Goal: Information Seeking & Learning: Learn about a topic

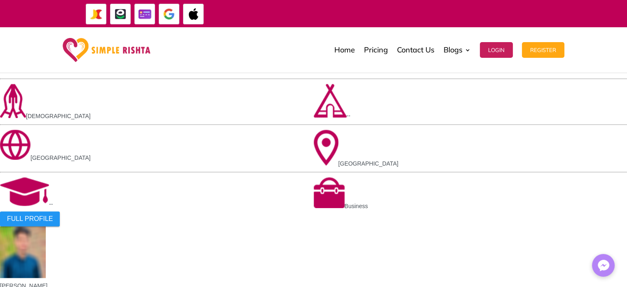
scroll to position [804, 0]
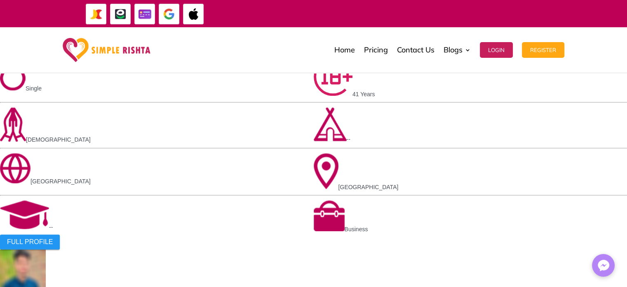
scroll to position [785, 0]
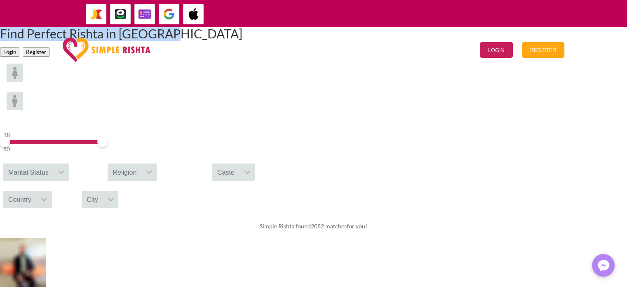
drag, startPoint x: 175, startPoint y: 97, endPoint x: 491, endPoint y: 101, distance: 315.5
click at [491, 57] on div "Find Perfect Rishta in Deobandi Login Register" at bounding box center [313, 42] width 627 height 30
copy h1 "Find Perfect Rishta in Deobandi"
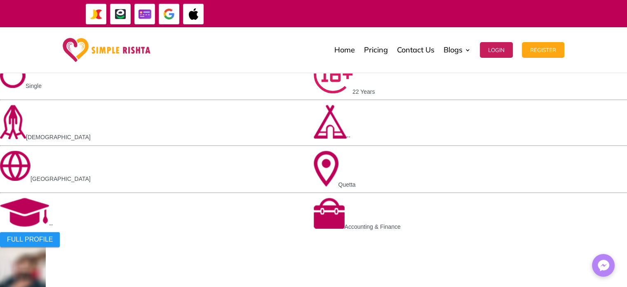
scroll to position [618, 0]
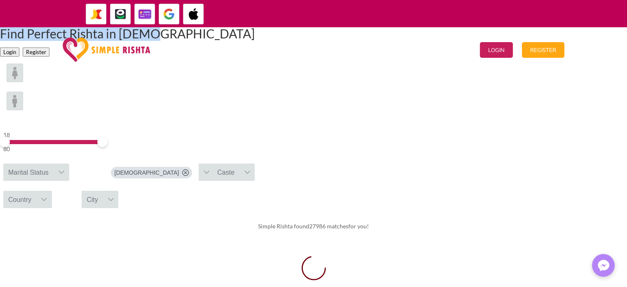
drag, startPoint x: 188, startPoint y: 94, endPoint x: 467, endPoint y: 97, distance: 278.8
click at [255, 44] on h1 "Find Perfect Rishta in [DEMOGRAPHIC_DATA]" at bounding box center [127, 35] width 255 height 16
copy h1 "Find Perfect Rishta in [DEMOGRAPHIC_DATA]"
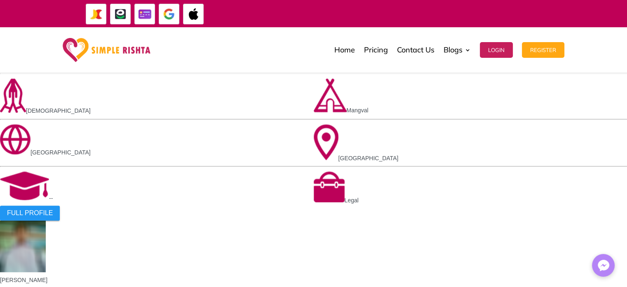
scroll to position [618, 0]
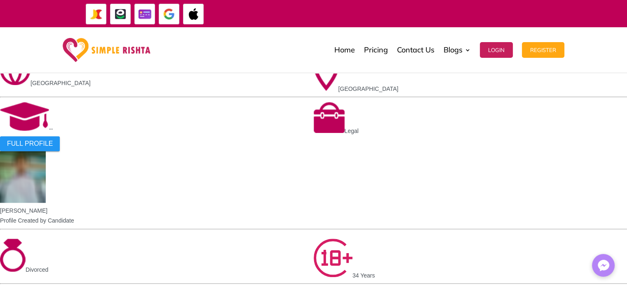
scroll to position [660, 0]
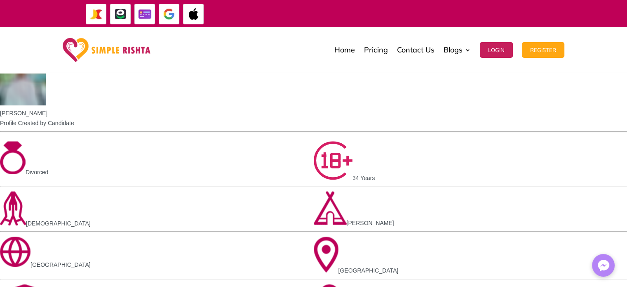
scroll to position [701, 0]
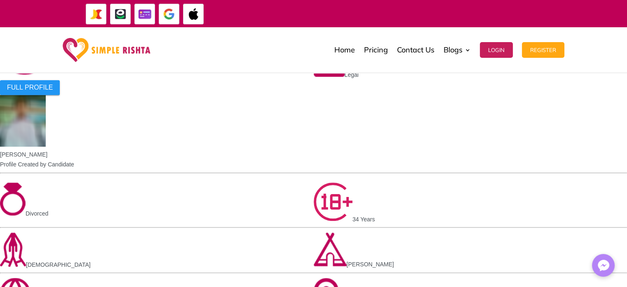
drag, startPoint x: 369, startPoint y: 112, endPoint x: 420, endPoint y: 112, distance: 50.3
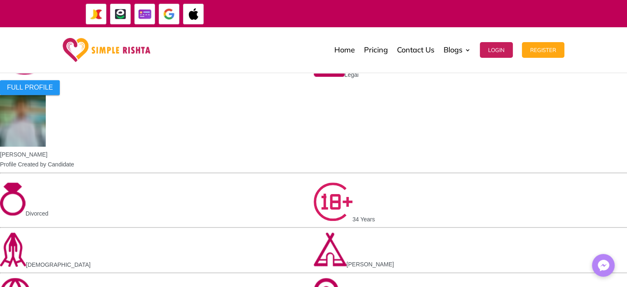
drag, startPoint x: 343, startPoint y: 132, endPoint x: 400, endPoint y: 132, distance: 57.3
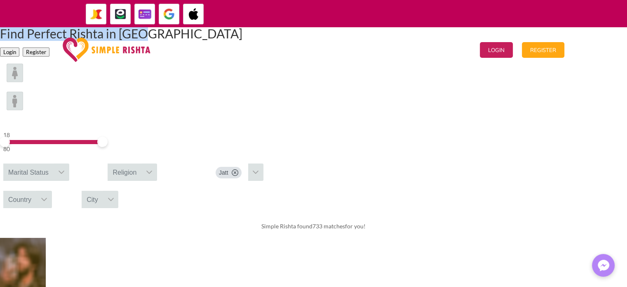
drag, startPoint x: 201, startPoint y: 96, endPoint x: 431, endPoint y: 96, distance: 230.5
click at [242, 44] on h1 "Find Perfect Rishta in Jatt" at bounding box center [121, 35] width 242 height 16
copy h1 "Find Perfect Rishta in Jatt"
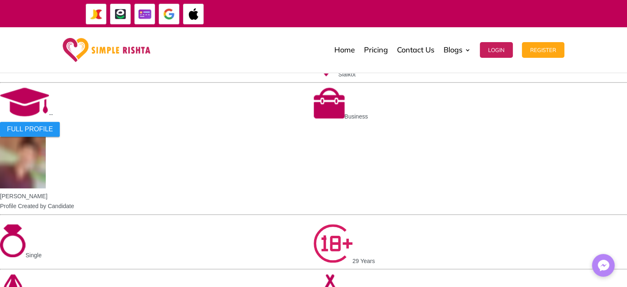
scroll to position [660, 0]
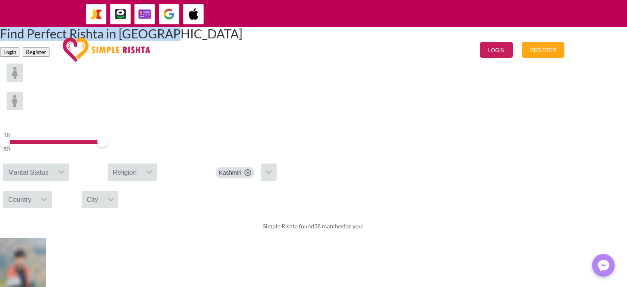
drag, startPoint x: 179, startPoint y: 97, endPoint x: 492, endPoint y: 96, distance: 313.8
click at [492, 57] on div "Find Perfect Rishta in Kashmiri Login Register" at bounding box center [313, 42] width 627 height 30
copy h1 "Find Perfect Rishta in Kashmiri"
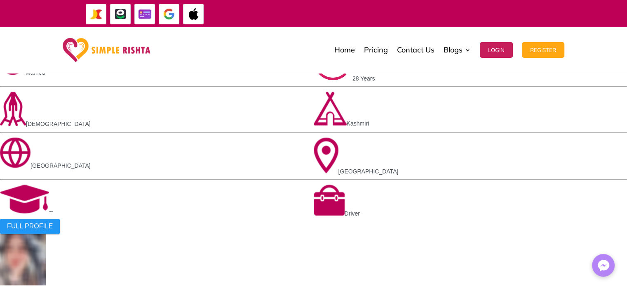
scroll to position [289, 0]
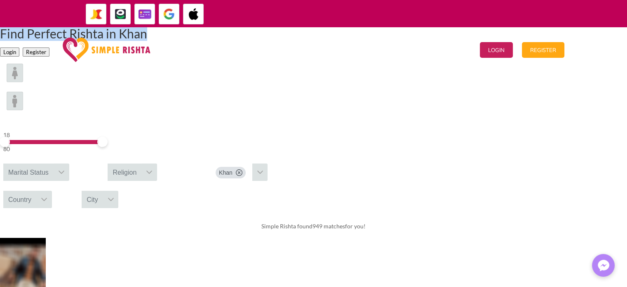
drag, startPoint x: 191, startPoint y: 96, endPoint x: 440, endPoint y: 102, distance: 249.5
click at [147, 44] on h1 "Find Perfect Rishta in Khan" at bounding box center [73, 35] width 147 height 16
copy h1 "Find Perfect Rishta in Khan"
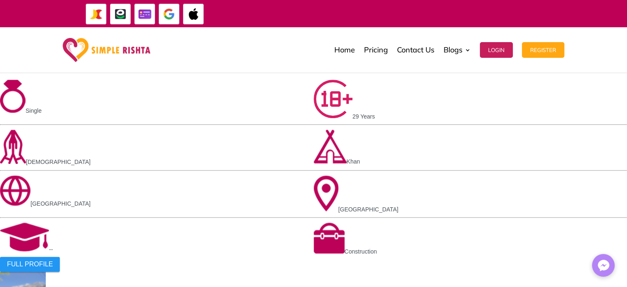
scroll to position [618, 0]
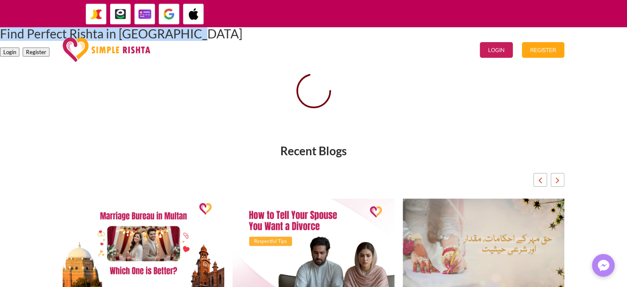
drag, startPoint x: 160, startPoint y: 98, endPoint x: 475, endPoint y: 97, distance: 315.8
click at [475, 57] on div "Find Perfect Rishta in Saudi Arabia Login Register" at bounding box center [313, 42] width 627 height 30
copy h1 "Find Perfect Rishta in Saudi Arabia"
drag, startPoint x: 188, startPoint y: 79, endPoint x: 361, endPoint y: 118, distance: 177.1
click at [242, 44] on h1 "Find Perfect Rishta in [GEOGRAPHIC_DATA]" at bounding box center [121, 35] width 242 height 16
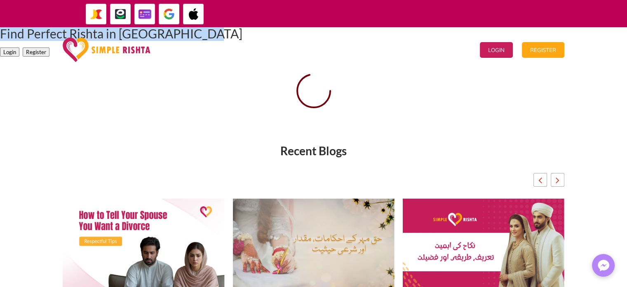
copy h1 "Find Perfect Rishta in [GEOGRAPHIC_DATA]"
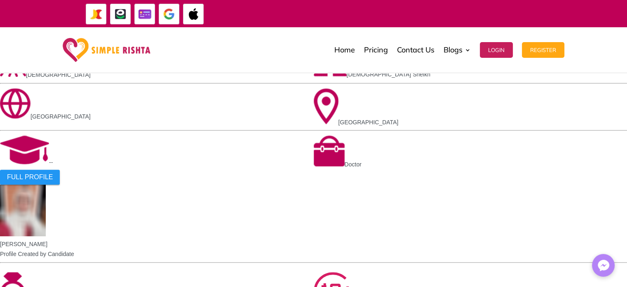
scroll to position [371, 0]
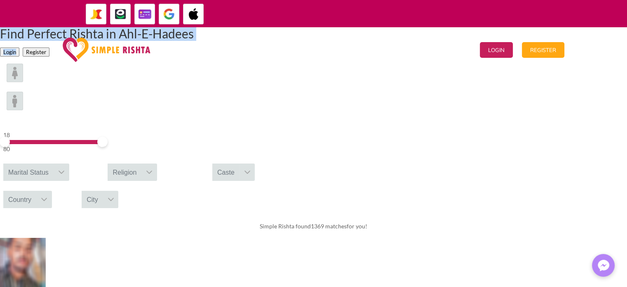
drag, startPoint x: 186, startPoint y: 79, endPoint x: 347, endPoint y: 125, distance: 168.1
click at [194, 57] on div "Find Perfect Rishta in Ahl-E-Hadees Login Register" at bounding box center [97, 42] width 194 height 30
click at [194, 44] on h1 "Find Perfect Rishta in Ahl-E-Hadees" at bounding box center [97, 35] width 194 height 16
drag, startPoint x: 347, startPoint y: 109, endPoint x: 186, endPoint y: 90, distance: 161.6
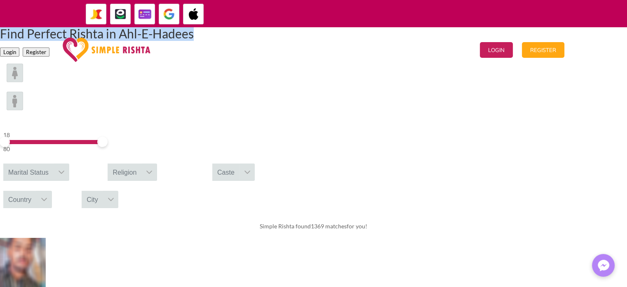
click at [186, 44] on h1 "Find Perfect Rishta in Ahl-E-Hadees" at bounding box center [97, 35] width 194 height 16
copy h1 "Find Perfect Rishta in Ahl-E-Hadees"
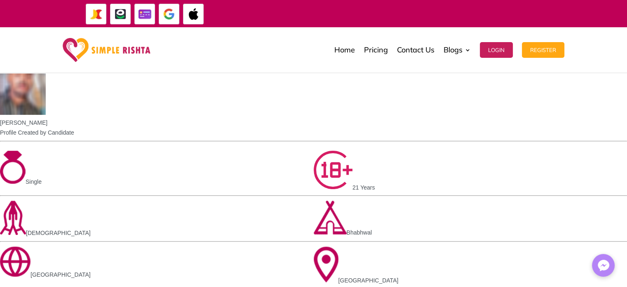
scroll to position [289, 0]
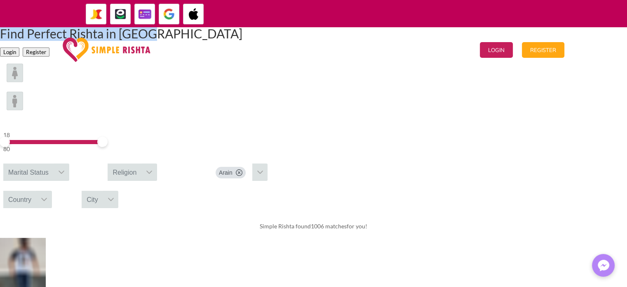
drag, startPoint x: 190, startPoint y: 93, endPoint x: 439, endPoint y: 97, distance: 249.1
click at [242, 44] on h1 "Find Perfect Rishta in Arain" at bounding box center [121, 35] width 242 height 16
copy h1 "Find Perfect Rishta in Arain"
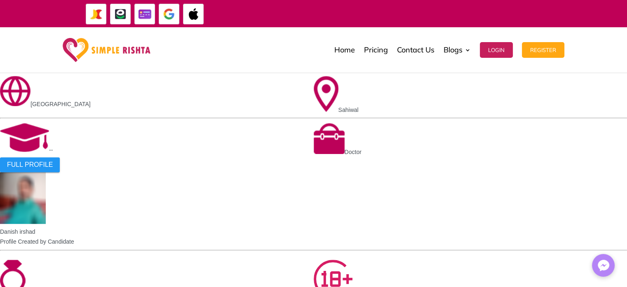
scroll to position [783, 0]
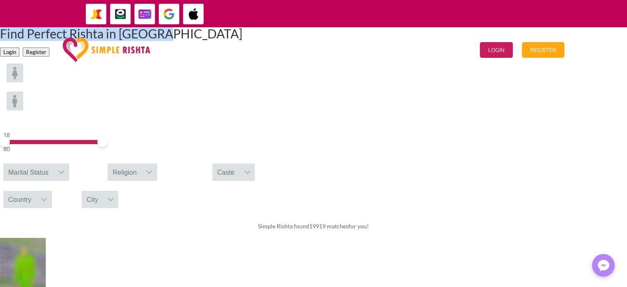
drag, startPoint x: 182, startPoint y: 98, endPoint x: 449, endPoint y: 100, distance: 267.2
click at [242, 44] on h1 "Find Perfect Rishta in [GEOGRAPHIC_DATA]" at bounding box center [121, 35] width 242 height 16
copy h1 "Find Perfect Rishta in [GEOGRAPHIC_DATA]"
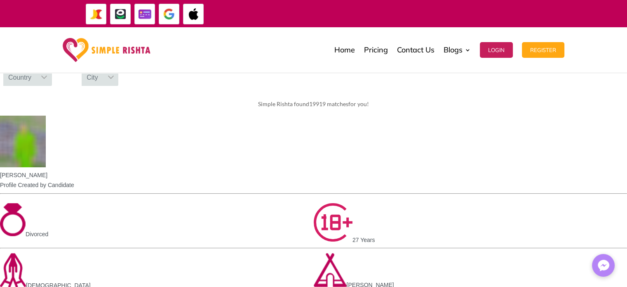
scroll to position [124, 0]
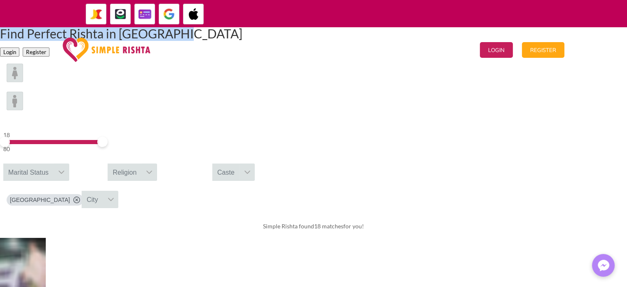
drag, startPoint x: 167, startPoint y: 96, endPoint x: 468, endPoint y: 103, distance: 301.9
click at [242, 44] on h1 "Find Perfect Rishta in Bangladesh" at bounding box center [121, 35] width 242 height 16
copy h1 "Find Perfect Rishta in Bangladesh"
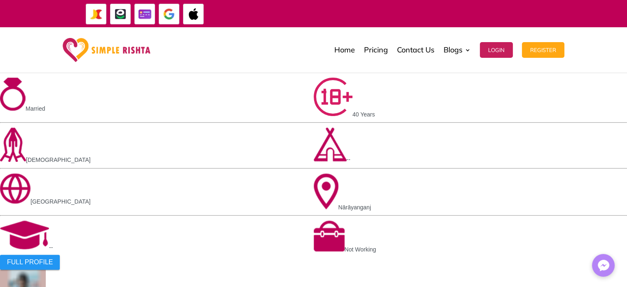
scroll to position [412, 0]
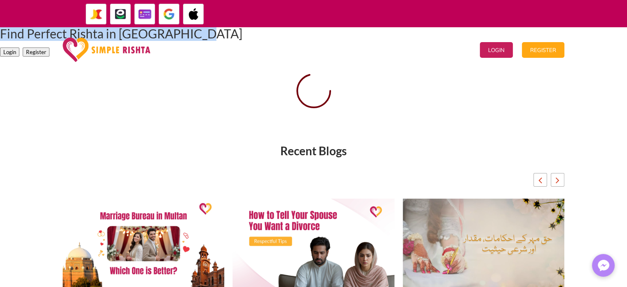
drag, startPoint x: 183, startPoint y: 79, endPoint x: 344, endPoint y: 117, distance: 164.8
click at [242, 44] on h1 "Find Perfect Rishta in United States" at bounding box center [121, 35] width 242 height 16
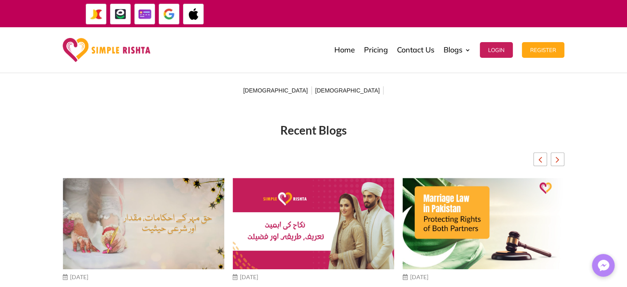
scroll to position [282, 0]
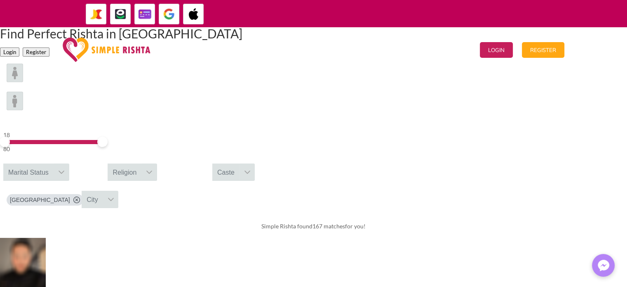
drag, startPoint x: 158, startPoint y: 85, endPoint x: 356, endPoint y: 113, distance: 199.6
click at [242, 44] on h1 "Find Perfect Rishta in [GEOGRAPHIC_DATA]" at bounding box center [121, 35] width 242 height 16
copy h1 "Find Perfect Rishta in [GEOGRAPHIC_DATA]"
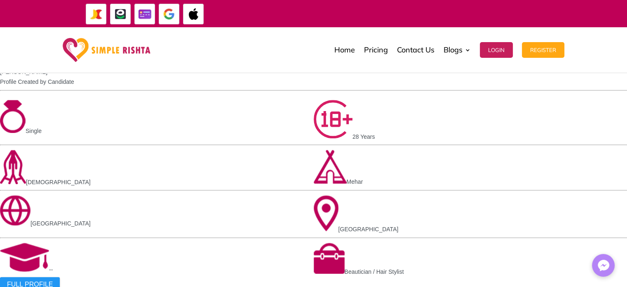
scroll to position [825, 0]
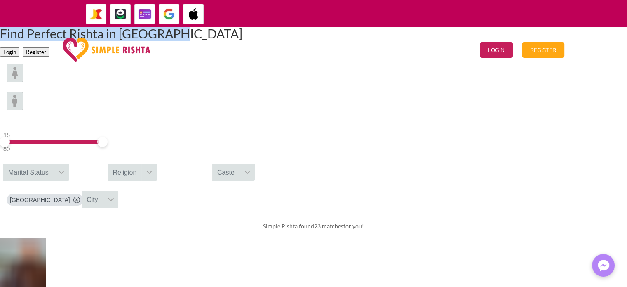
drag, startPoint x: 176, startPoint y: 94, endPoint x: 478, endPoint y: 94, distance: 302.6
click at [478, 57] on div "Find Perfect Rishta in Australia Login Register" at bounding box center [313, 42] width 627 height 30
copy h1 "Find Perfect Rishta in Australia"
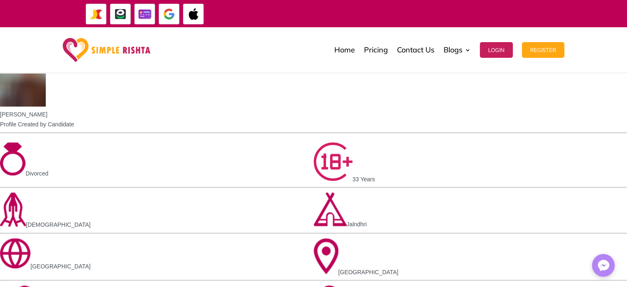
scroll to position [206, 0]
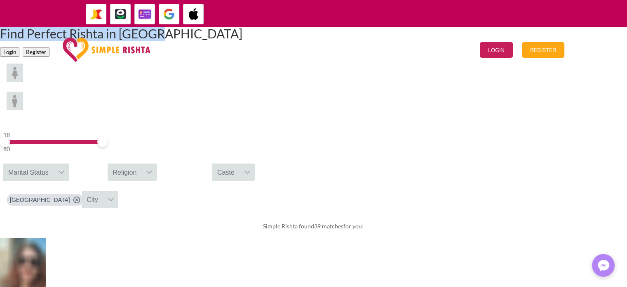
drag, startPoint x: 183, startPoint y: 99, endPoint x: 446, endPoint y: 97, distance: 262.7
click at [242, 44] on h1 "Find Perfect Rishta in Canada" at bounding box center [121, 35] width 242 height 16
copy h1 "Find Perfect Rishta in Canada"
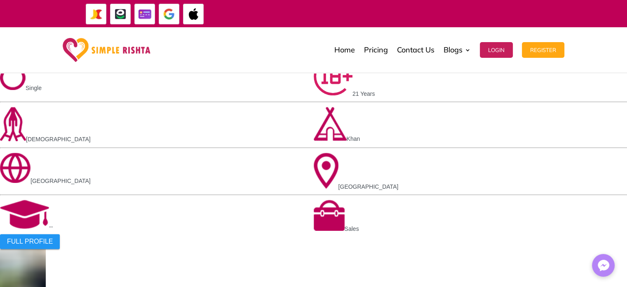
scroll to position [660, 0]
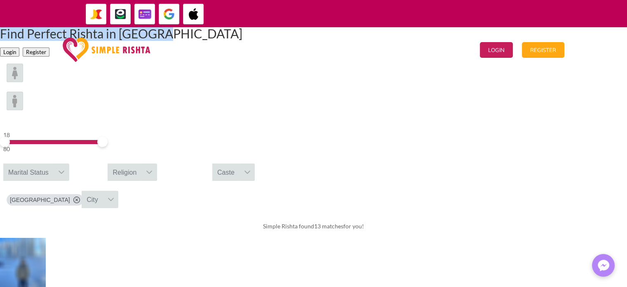
drag, startPoint x: 174, startPoint y: 95, endPoint x: 464, endPoint y: 95, distance: 290.7
click at [242, 44] on h1 "Find Perfect Rishta in [GEOGRAPHIC_DATA]" at bounding box center [121, 35] width 242 height 16
copy h1 "Find Perfect Rishta in [GEOGRAPHIC_DATA]"
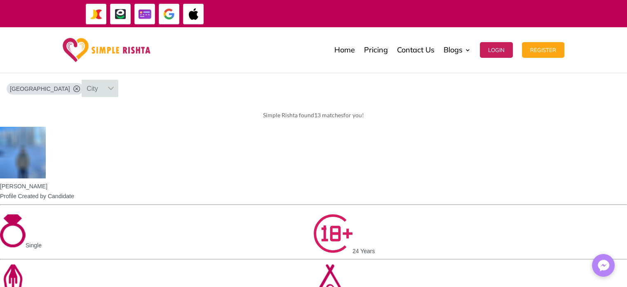
scroll to position [124, 0]
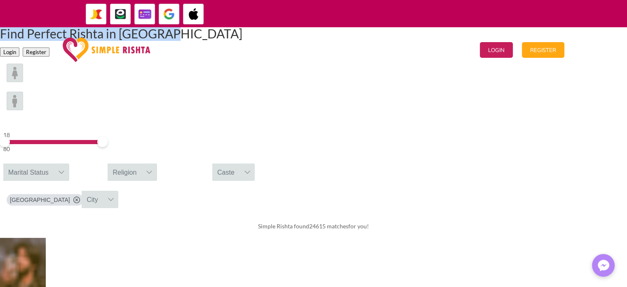
drag, startPoint x: 176, startPoint y: 97, endPoint x: 463, endPoint y: 96, distance: 287.4
click at [242, 44] on h1 "Find Perfect Rishta in Pakistan" at bounding box center [121, 35] width 242 height 16
copy h1 "Find Perfect Rishta in Pakistan"
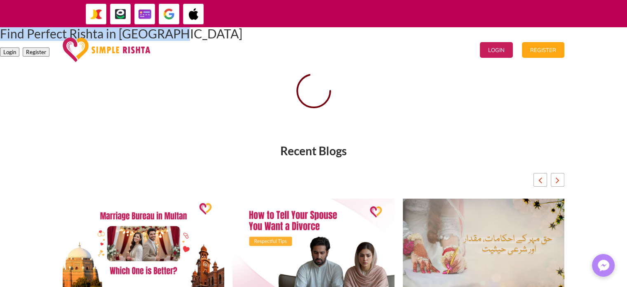
drag, startPoint x: 175, startPoint y: 97, endPoint x: 454, endPoint y: 99, distance: 278.7
click at [242, 44] on h1 "Find Perfect Rishta in Sri Lanka" at bounding box center [121, 35] width 242 height 16
copy h1 "Find Perfect Rishta in Sri Lanka"
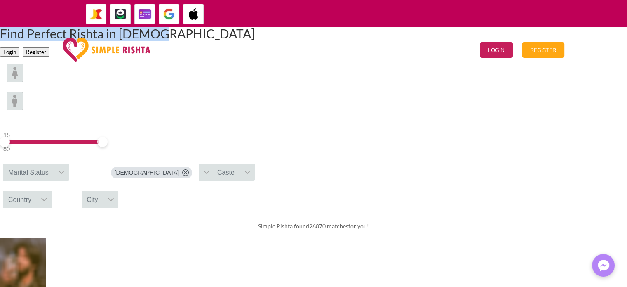
drag, startPoint x: 181, startPoint y: 97, endPoint x: 446, endPoint y: 97, distance: 264.3
click at [255, 44] on h1 "Find Perfect Rishta in Muslim" at bounding box center [127, 35] width 255 height 16
copy h1 "Find Perfect Rishta in Muslim"
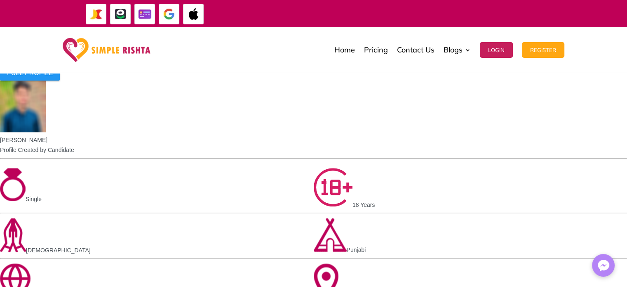
scroll to position [701, 0]
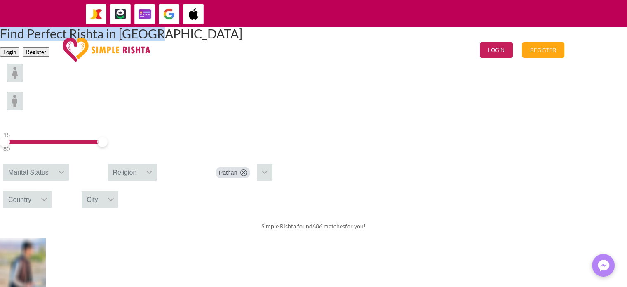
drag, startPoint x: 452, startPoint y: 96, endPoint x: 179, endPoint y: 90, distance: 273.5
click at [179, 44] on h1 "Find Perfect Rishta in Pathan" at bounding box center [121, 35] width 242 height 16
copy h1 "Find Perfect Rishta in Pathan"
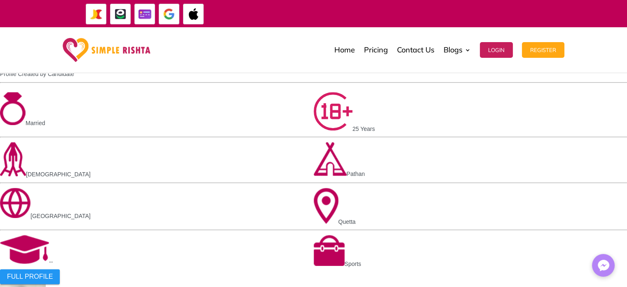
scroll to position [701, 0]
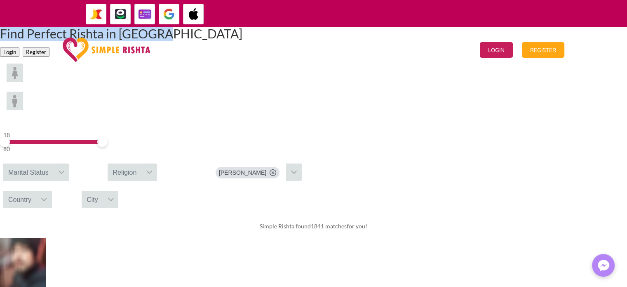
drag, startPoint x: 179, startPoint y: 98, endPoint x: 463, endPoint y: 99, distance: 284.9
click at [242, 44] on h1 "Find Perfect Rishta in Rajpoot" at bounding box center [121, 35] width 242 height 16
copy h1 "Find Perfect Rishta in Rajpoot"
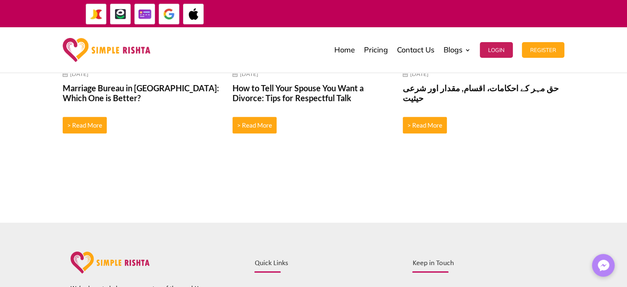
scroll to position [884, 0]
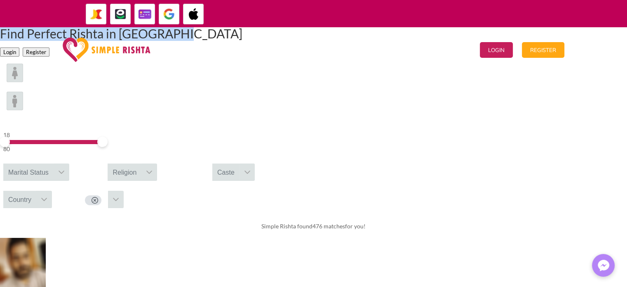
drag, startPoint x: 165, startPoint y: 100, endPoint x: 531, endPoint y: 94, distance: 366.2
click at [531, 57] on div "Find Perfect Rishta in Bahawalpur Login Register" at bounding box center [313, 42] width 627 height 30
copy h1 "Find Perfect Rishta in Bahawalpur"
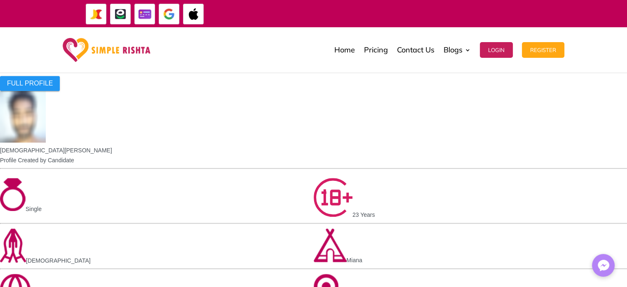
scroll to position [948, 0]
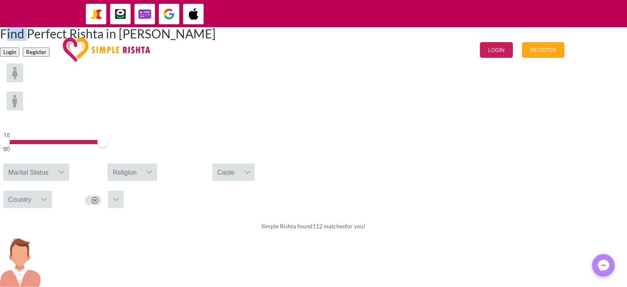
click at [211, 44] on h1 "Find Perfect Rishta in Dera Ismail Khan" at bounding box center [108, 35] width 216 height 16
drag, startPoint x: 165, startPoint y: 82, endPoint x: 345, endPoint y: 109, distance: 181.8
click at [216, 44] on h1 "Find Perfect Rishta in Dera Ismail Khan" at bounding box center [108, 35] width 216 height 16
copy h1 "Find Perfect Rishta in Dera Ismail Khan"
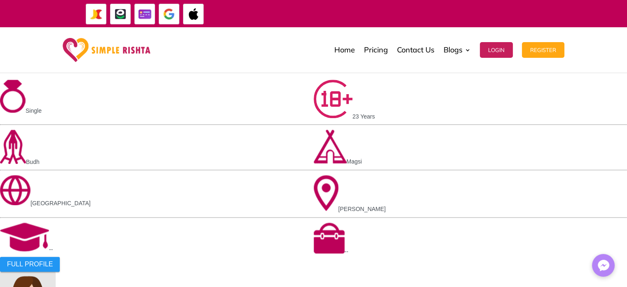
scroll to position [907, 0]
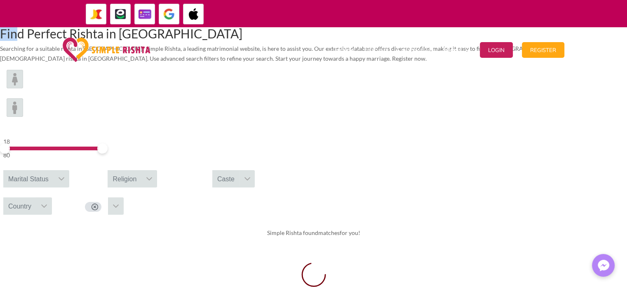
drag, startPoint x: 170, startPoint y: 86, endPoint x: 200, endPoint y: 85, distance: 30.1
click at [200, 44] on h1 "Find Perfect Rishta in [GEOGRAPHIC_DATA]" at bounding box center [313, 35] width 627 height 16
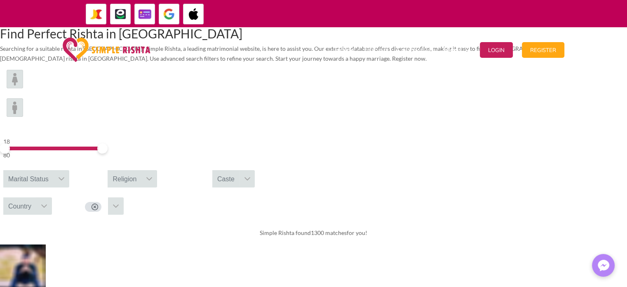
click at [202, 44] on h1 "Find Perfect Rishta in [GEOGRAPHIC_DATA]" at bounding box center [313, 35] width 627 height 16
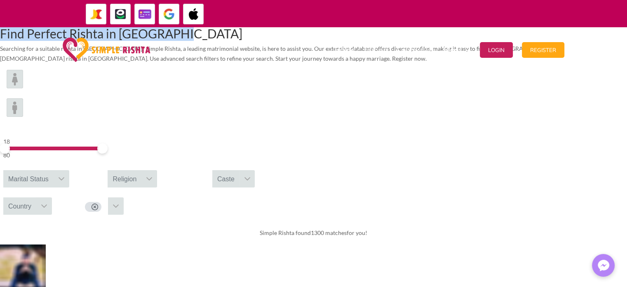
drag, startPoint x: 164, startPoint y: 88, endPoint x: 510, endPoint y: 94, distance: 346.0
click at [510, 63] on div "Find Perfect Rishta in Faisalabad Searching for a suitable rishta in Faisalabad…" at bounding box center [313, 45] width 627 height 36
copy h1 "Find Perfect Rishta in Faisalabad"
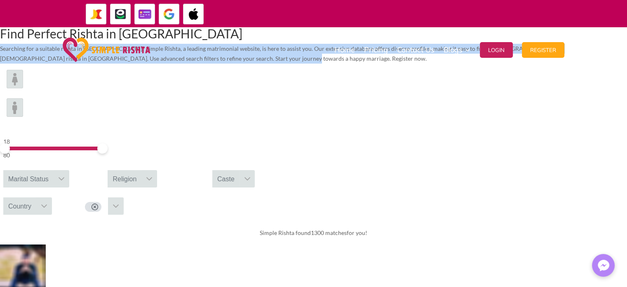
drag, startPoint x: 158, startPoint y: 104, endPoint x: 381, endPoint y: 147, distance: 226.7
click at [381, 63] on div "Find Perfect Rishta in Faisalabad Searching for a suitable rishta in Faisalabad…" at bounding box center [313, 45] width 627 height 36
copy p "Searching for a suitable rishta in Faisalabad? Simple Rishta, a leading matrimo…"
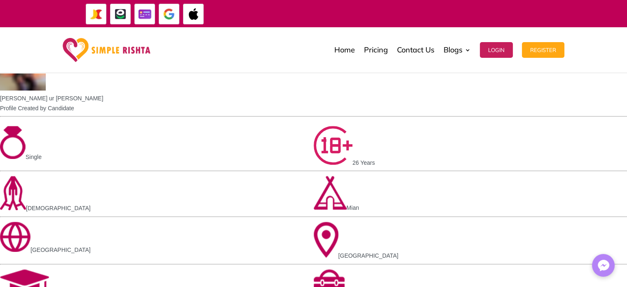
scroll to position [783, 0]
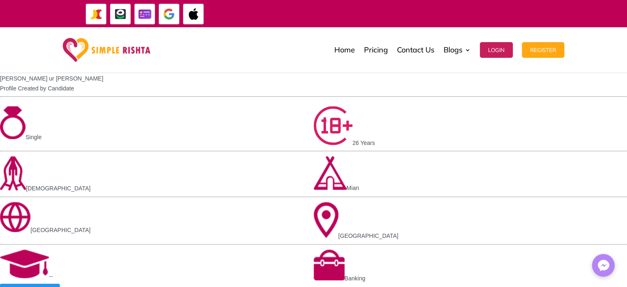
drag, startPoint x: 197, startPoint y: 109, endPoint x: 439, endPoint y: 109, distance: 242.0
copy h1 "Start your search for the perfect rishta in Faisalabad!"
drag, startPoint x: 172, startPoint y: 122, endPoint x: 369, endPoint y: 179, distance: 204.7
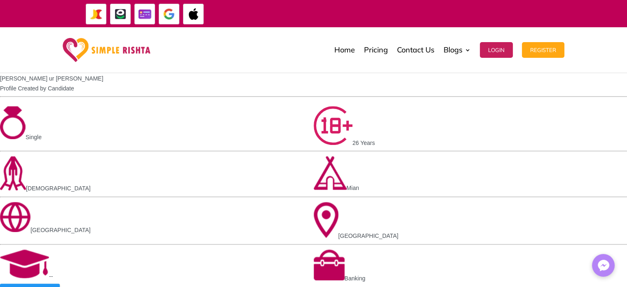
copy p "Explore Simple Rishtas comprehensive matchmaking services to find the perfect r…"
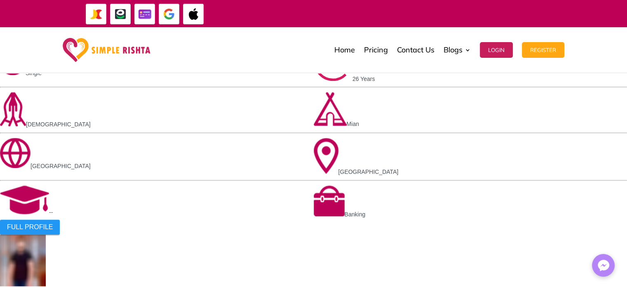
scroll to position [948, 0]
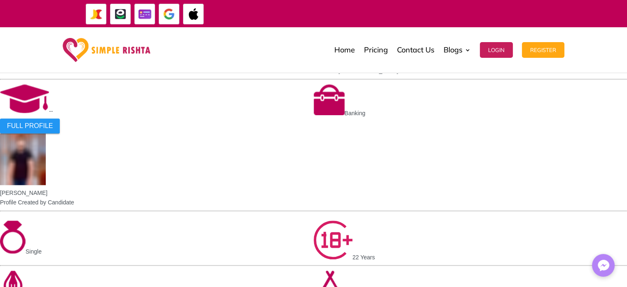
drag, startPoint x: 315, startPoint y: 151, endPoint x: 598, endPoint y: 160, distance: 283.4
copy h1 "Simple Rishta: Your Trusted partner to get Rishta in Faisalabad"
drag, startPoint x: 314, startPoint y: 172, endPoint x: 491, endPoint y: 224, distance: 184.4
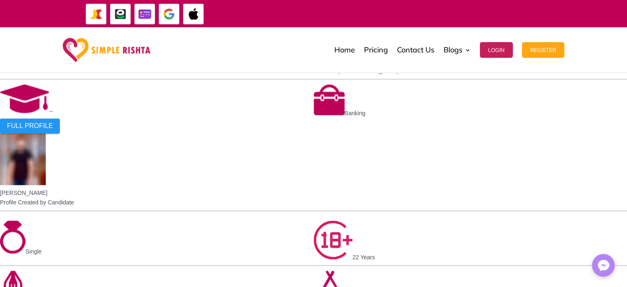
copy p "Simple Rishta is your go-to matrimonial site for finding the perfect rishta in …"
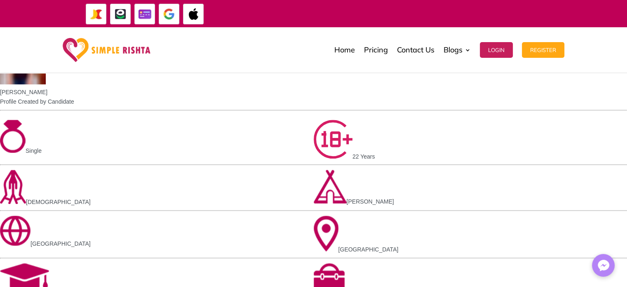
scroll to position [1072, 0]
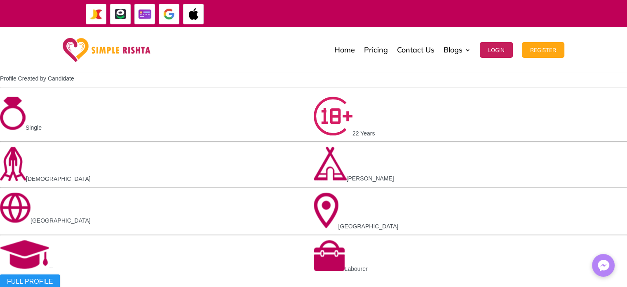
drag, startPoint x: 478, startPoint y: 115, endPoint x: 326, endPoint y: 115, distance: 152.1
copy strong "Strong focus on user privacy and data security"
drag, startPoint x: 452, startPoint y: 132, endPoint x: 326, endPoint y: 134, distance: 126.6
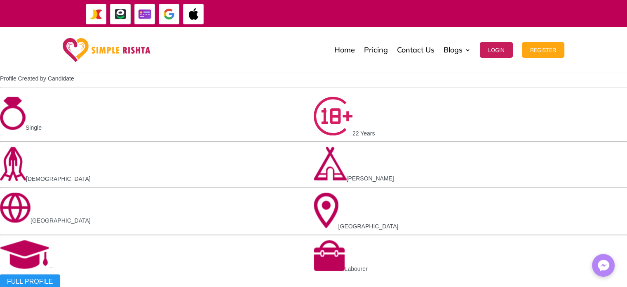
copy strong "Regular updates on potential matches"
drag, startPoint x: 534, startPoint y: 150, endPoint x: 326, endPoint y: 147, distance: 207.4
copy strong "Flexible membership plans to meet various needs and budgets"
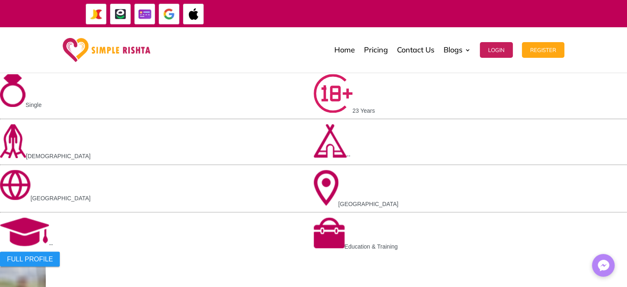
scroll to position [1474, 0]
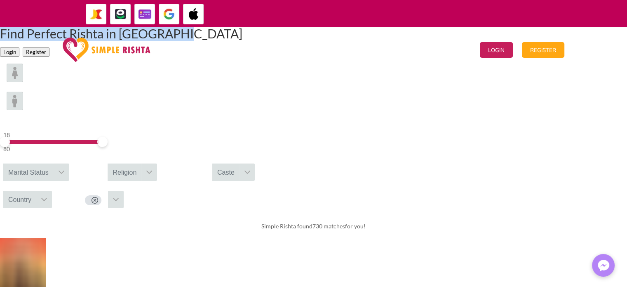
drag, startPoint x: 165, startPoint y: 94, endPoint x: 472, endPoint y: 102, distance: 306.9
click at [472, 57] on div "Find Perfect Rishta in Gujranwala Login Register" at bounding box center [313, 42] width 627 height 30
copy h1 "Find Perfect Rishta in Gujranwala"
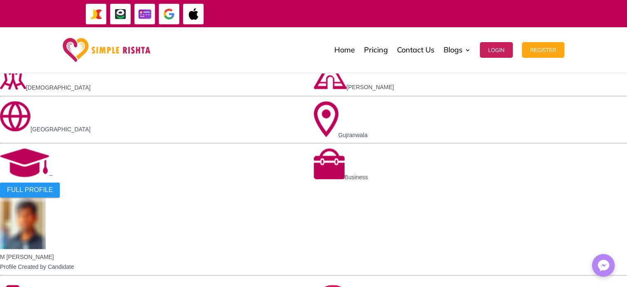
scroll to position [577, 0]
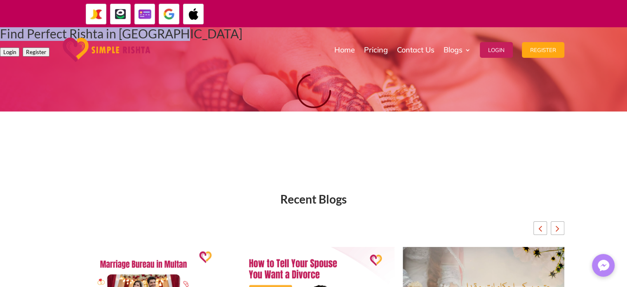
drag, startPoint x: 165, startPoint y: 95, endPoint x: 496, endPoint y: 94, distance: 331.1
click at [496, 57] on div "Find Perfect Rishta in [GEOGRAPHIC_DATA] Login Register" at bounding box center [313, 42] width 627 height 30
copy h1 "Find Perfect Rishta in [GEOGRAPHIC_DATA]"
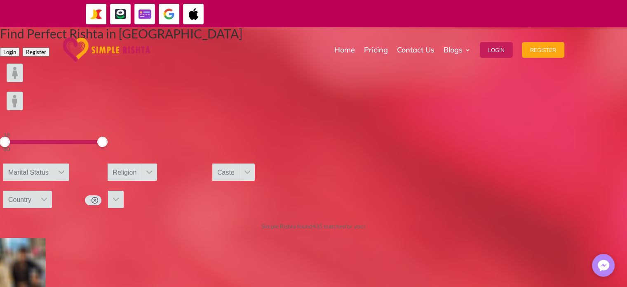
click at [473, 57] on div "Find Perfect Rishta in Hyderabad Login Register" at bounding box center [313, 42] width 627 height 30
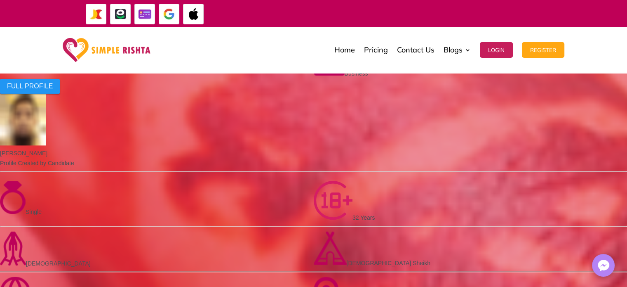
scroll to position [990, 0]
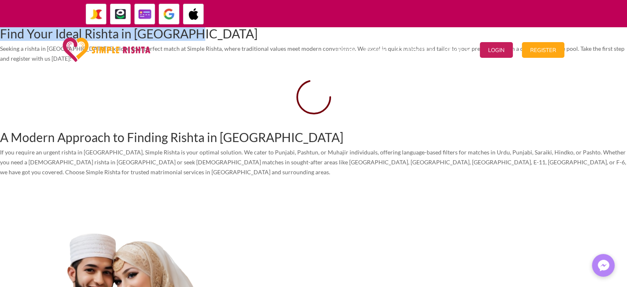
drag, startPoint x: 156, startPoint y: 91, endPoint x: 480, endPoint y: 104, distance: 324.4
click at [480, 63] on div "Find Your Ideal Rishta in [GEOGRAPHIC_DATA] Seeking a rishta in [GEOGRAPHIC_DAT…" at bounding box center [313, 45] width 627 height 36
copy h1 "Find Your Ideal Rishta in [GEOGRAPHIC_DATA]"
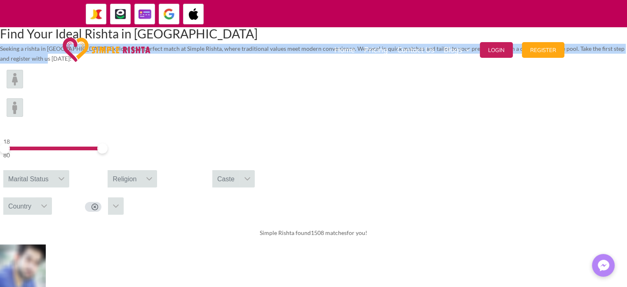
drag, startPoint x: 162, startPoint y: 109, endPoint x: 432, endPoint y: 142, distance: 271.3
click at [432, 63] on div "Find Your Ideal Rishta in Islamabad Seeking a rishta in Islamabad? Explore your…" at bounding box center [313, 45] width 627 height 36
copy p "Seeking a rishta in Islamabad? Explore your perfect match at Simple Rishta, whe…"
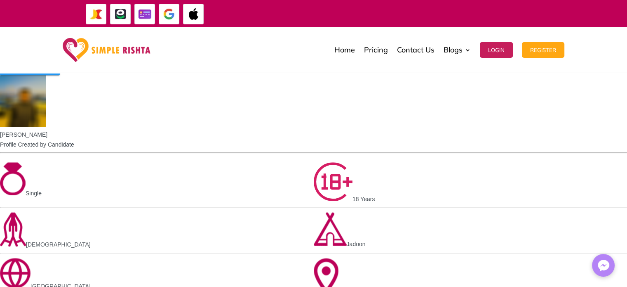
scroll to position [742, 0]
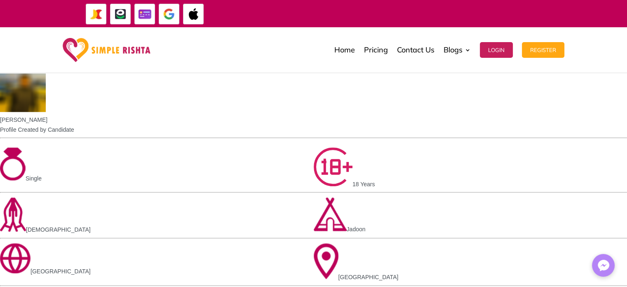
drag, startPoint x: 198, startPoint y: 137, endPoint x: 432, endPoint y: 144, distance: 233.9
copy h1 "A Modern Approach to Finding Rishta in Islamabad"
drag, startPoint x: 158, startPoint y: 154, endPoint x: 346, endPoint y: 206, distance: 194.7
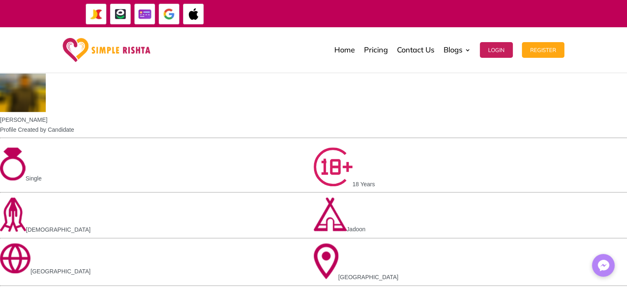
copy p "If you require an urgent rishta in Islamabad, Simple Rishta is your optimal sol…"
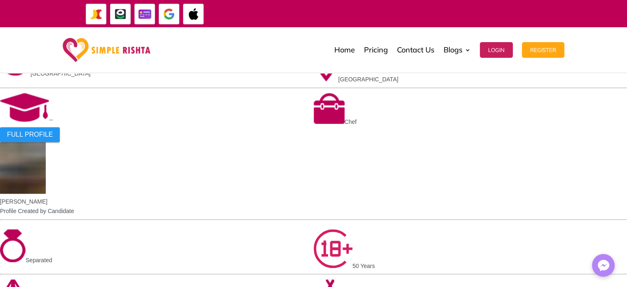
scroll to position [948, 0]
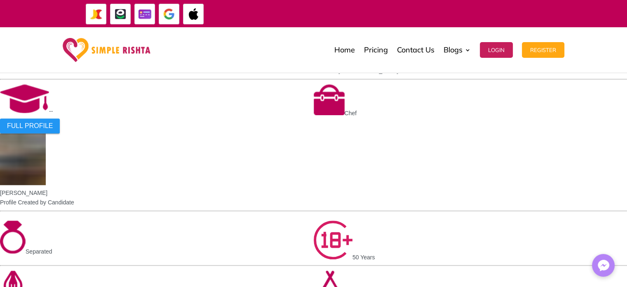
drag, startPoint x: 312, startPoint y: 150, endPoint x: 593, endPoint y: 154, distance: 280.8
copy h1 "Simple Rishta: Your Trusted Platform for Rishta in Islamabad"
drag, startPoint x: 313, startPoint y: 172, endPoint x: 482, endPoint y: 202, distance: 171.4
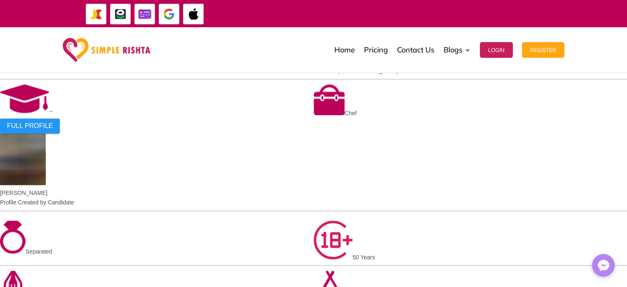
copy p "Simple Rishta is your ultimate destination for finding the perfect match, wheth…"
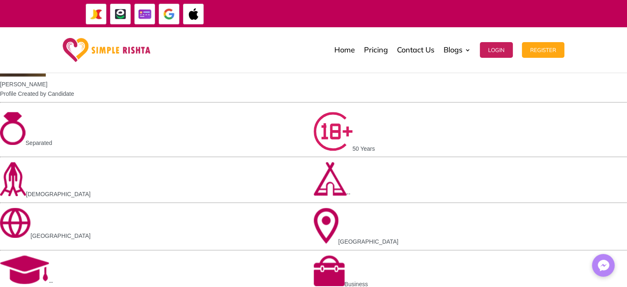
scroll to position [1031, 0]
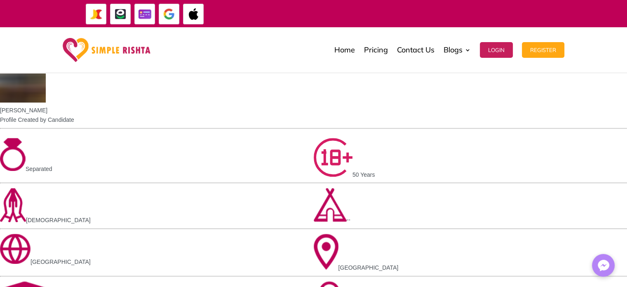
drag, startPoint x: 556, startPoint y: 135, endPoint x: 325, endPoint y: 135, distance: 231.3
copy strong "Diverse profiles from Islamabad cater to your background and interests"
drag, startPoint x: 551, startPoint y: 148, endPoint x: 327, endPoint y: 155, distance: 224.4
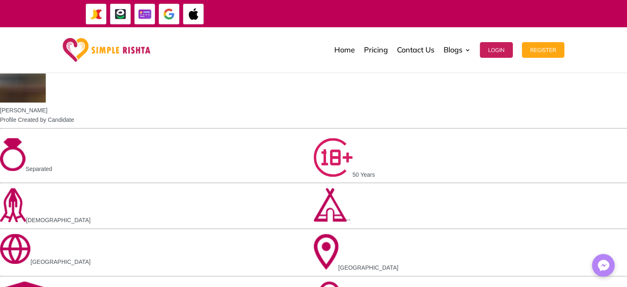
copy strong "Refine search to Islamabad and nearby areas for efficient connections"
copy strong "Prioritize safety for a confident matchmaking experience"
drag, startPoint x: 511, startPoint y: 168, endPoint x: 326, endPoint y: 172, distance: 185.2
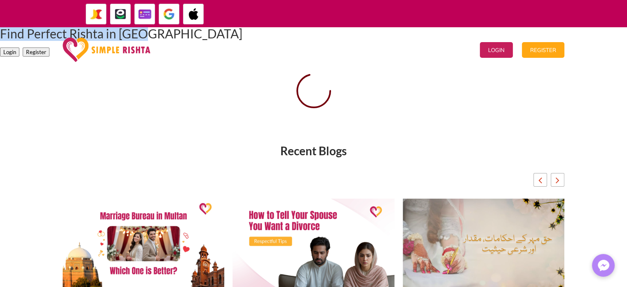
drag, startPoint x: 183, startPoint y: 99, endPoint x: 420, endPoint y: 95, distance: 237.1
click at [242, 44] on h1 "Find Perfect Rishta in [GEOGRAPHIC_DATA]" at bounding box center [121, 35] width 242 height 16
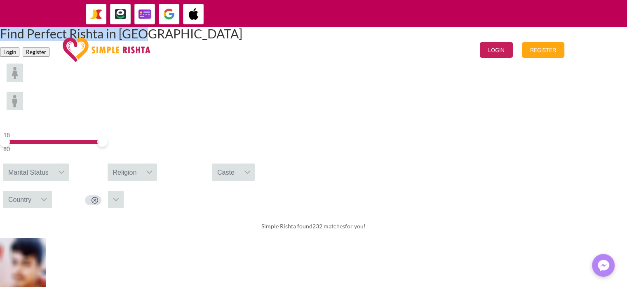
click at [242, 44] on h1 "Find Perfect Rishta in [GEOGRAPHIC_DATA]" at bounding box center [121, 35] width 242 height 16
drag, startPoint x: 186, startPoint y: 99, endPoint x: 446, endPoint y: 98, distance: 260.6
click at [242, 44] on h1 "Find Perfect Rishta in [GEOGRAPHIC_DATA]" at bounding box center [121, 35] width 242 height 16
copy h1 "Find Perfect Rishta in [GEOGRAPHIC_DATA]"
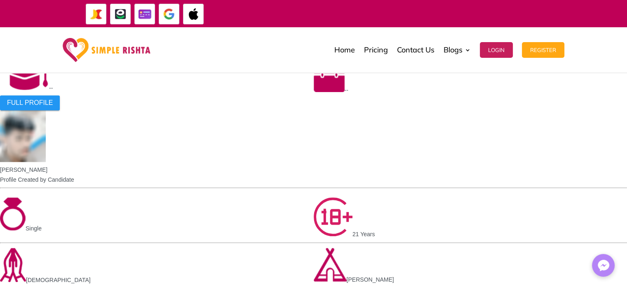
scroll to position [1054, 0]
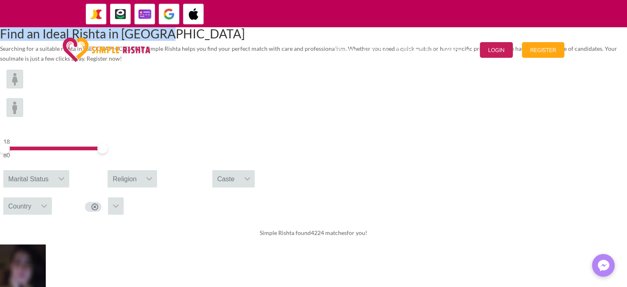
drag, startPoint x: 182, startPoint y: 91, endPoint x: 457, endPoint y: 95, distance: 275.0
click at [457, 44] on h1 "Find an Ideal Rishta in [GEOGRAPHIC_DATA]" at bounding box center [313, 35] width 627 height 16
copy h1 "Find an Ideal Rishta in Karachi"
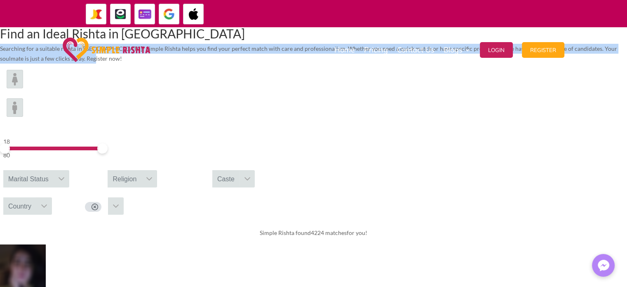
drag, startPoint x: 161, startPoint y: 109, endPoint x: 467, endPoint y: 144, distance: 307.9
click at [467, 63] on div "Find an Ideal Rishta in Karachi Searching for a suitable rishta in Karachi? Sim…" at bounding box center [313, 45] width 627 height 36
copy p "Searching for a suitable rishta in Karachi? Simple Rishta helps you find your p…"
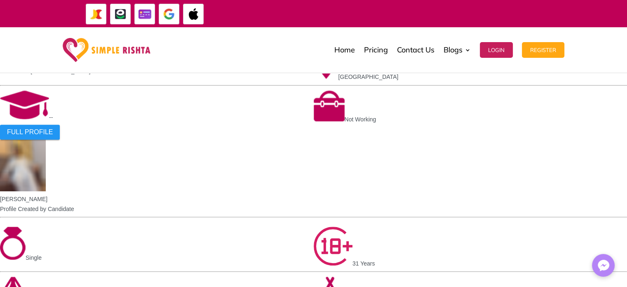
scroll to position [742, 0]
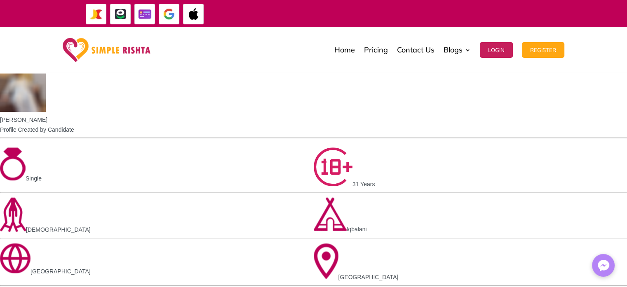
drag, startPoint x: 233, startPoint y: 139, endPoint x: 399, endPoint y: 140, distance: 165.3
copy h1 "The Top Choice for Rishta in Karachi"
drag, startPoint x: 161, startPoint y: 155, endPoint x: 447, endPoint y: 201, distance: 290.2
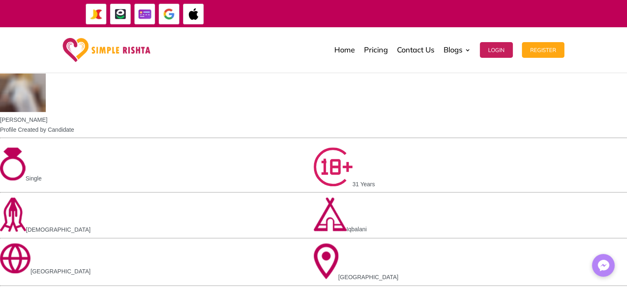
copy p "Looking for an urgent rishta in Karachi? Simple Rishta is your solution. Find y…"
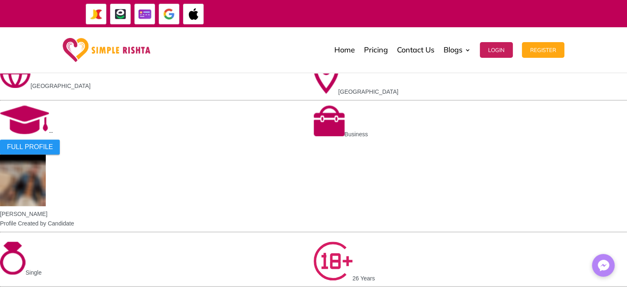
scroll to position [948, 0]
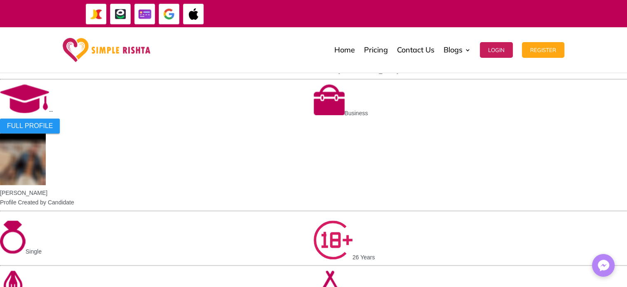
drag, startPoint x: 313, startPoint y: 143, endPoint x: 579, endPoint y: 142, distance: 265.5
copy h1 "Simple Rishta: A Reliable Platform for Rishta in Karachi"
copy p "Simple Rishta is your one-stop solution for finding a perfect match. Whether yo…"
drag, startPoint x: 311, startPoint y: 160, endPoint x: 463, endPoint y: 190, distance: 155.6
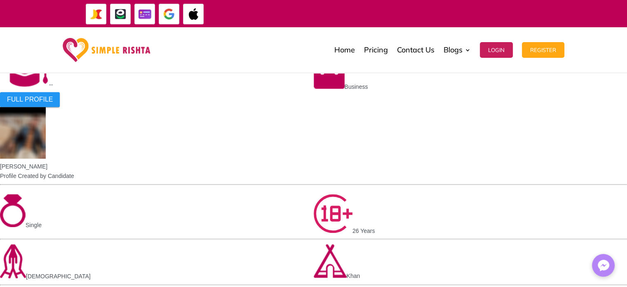
scroll to position [990, 0]
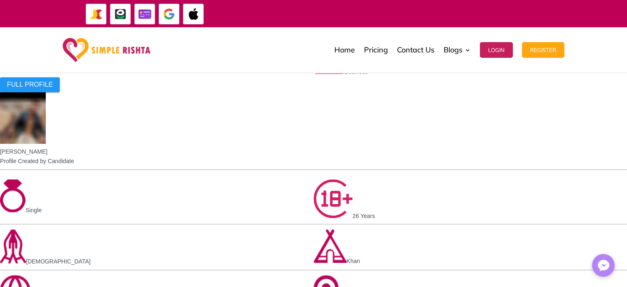
copy strong "A safe and secure platform for Finding Rishta in Karachi"
drag, startPoint x: 505, startPoint y: 165, endPoint x: 327, endPoint y: 168, distance: 177.3
copy strong "Diverse profiles with comprehensive details to aid your decision-making"
drag, startPoint x: 560, startPoint y: 182, endPoint x: 327, endPoint y: 186, distance: 233.4
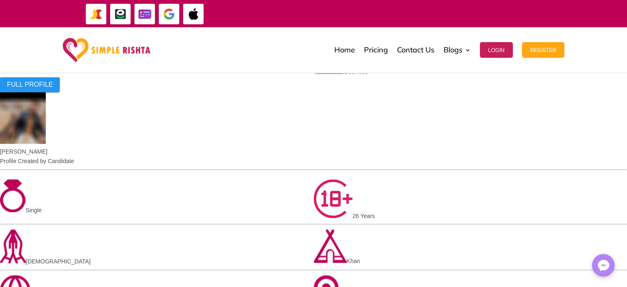
copy strong "Trusted by diverse communities of Karachi for a reliable matrimonial service"
drag, startPoint x: 574, startPoint y: 201, endPoint x: 323, endPoint y: 202, distance: 250.7
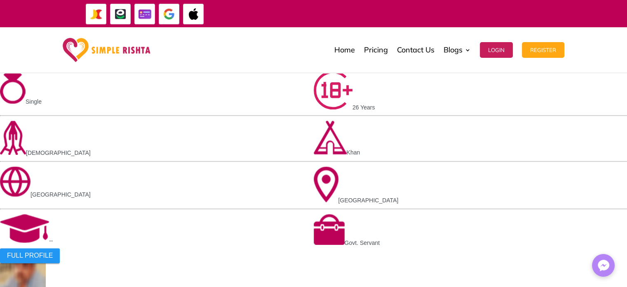
scroll to position [1072, 0]
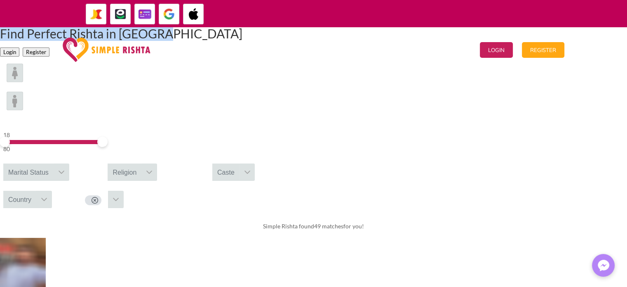
drag, startPoint x: 183, startPoint y: 100, endPoint x: 451, endPoint y: 107, distance: 268.5
click at [242, 44] on h1 "Find Perfect Rishta in [GEOGRAPHIC_DATA]" at bounding box center [121, 35] width 242 height 16
copy h1 "Find Perfect Rishta in [GEOGRAPHIC_DATA]"
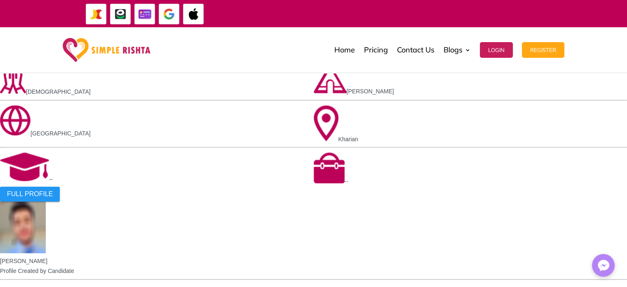
scroll to position [701, 0]
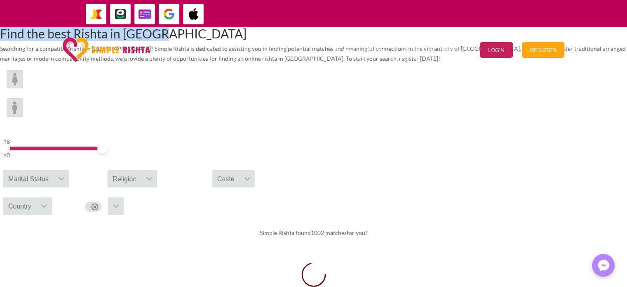
drag, startPoint x: 182, startPoint y: 86, endPoint x: 470, endPoint y: 97, distance: 288.0
click at [470, 44] on h1 "Find the best Rishta in Multan" at bounding box center [313, 35] width 627 height 16
copy h1 "Find the best Rishta in Multan"
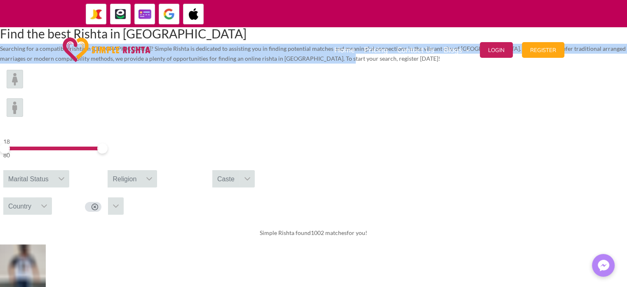
drag, startPoint x: 157, startPoint y: 104, endPoint x: 459, endPoint y: 145, distance: 304.5
click at [459, 63] on p "Searching for a compatible rishta in Multan? Simple Rishta is dedicated to assi…" at bounding box center [313, 54] width 627 height 20
copy p "Searching for a compatible rishta in Multan? Simple Rishta is dedicated to assi…"
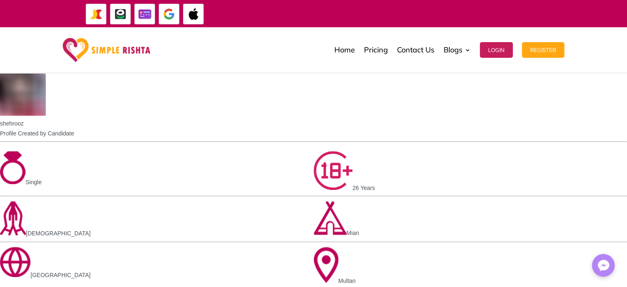
scroll to position [783, 0]
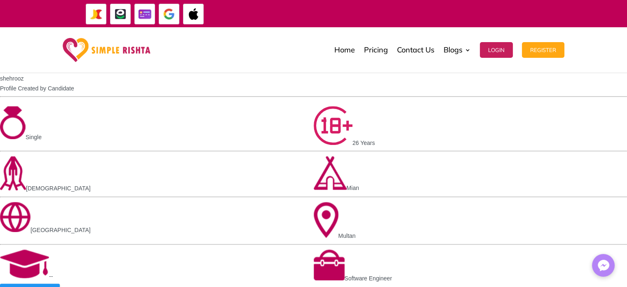
drag, startPoint x: 218, startPoint y: 107, endPoint x: 441, endPoint y: 108, distance: 223.1
copy h1 "Your Go-To Platform for Rishta in Multan"
drag, startPoint x: 154, startPoint y: 123, endPoint x: 337, endPoint y: 171, distance: 189.1
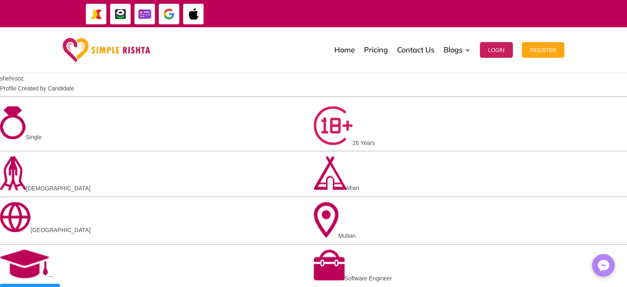
copy p "If you are seeking an online rishta in Multan, Simple Rishta is your trusted pl…"
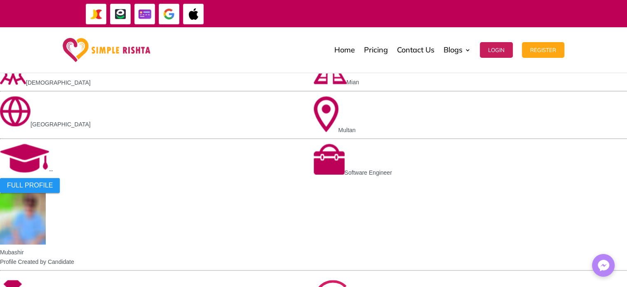
scroll to position [990, 0]
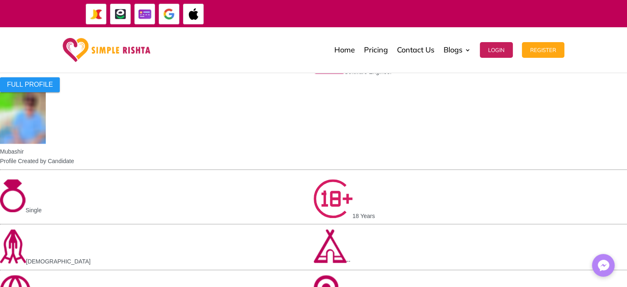
drag, startPoint x: 315, startPoint y: 114, endPoint x: 585, endPoint y: 113, distance: 270.1
copy h1 "Simple Rishta: A Reliable Source for finding Rishta in Multan"
drag, startPoint x: 313, startPoint y: 130, endPoint x: 443, endPoint y: 167, distance: 135.6
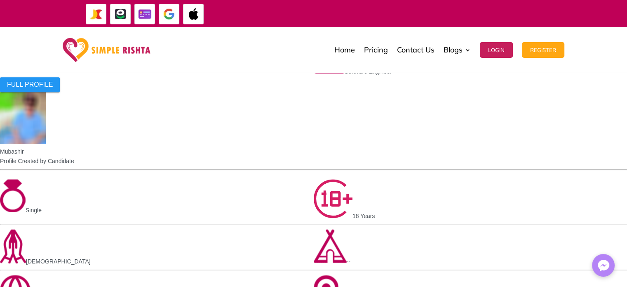
copy p "Simple Rishta is an ideal platform to find your ideal match. Whether you are se…"
copy strong "Inclusive profiles from all communities and castes"
drag, startPoint x: 484, startPoint y: 184, endPoint x: 325, endPoint y: 184, distance: 159.6
copy strong "Advanced algorithms for precise matches in Multan & nearby"
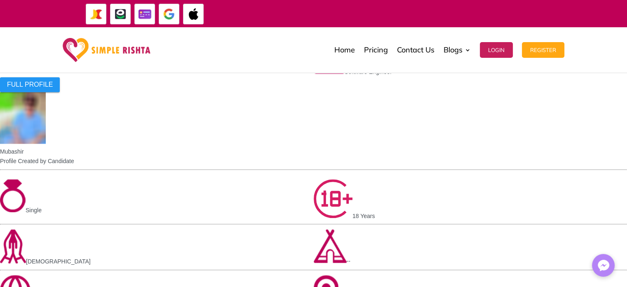
drag, startPoint x: 521, startPoint y: 204, endPoint x: 327, endPoint y: 204, distance: 194.6
copy strong "Strong privacy safeguards and user-friendly interface for seamless experience"
drag, startPoint x: 554, startPoint y: 224, endPoint x: 327, endPoint y: 224, distance: 227.2
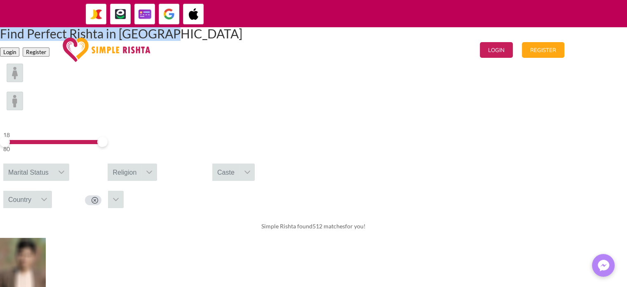
drag, startPoint x: 175, startPoint y: 96, endPoint x: 452, endPoint y: 94, distance: 277.5
click at [242, 44] on h1 "Find Perfect Rishta in [GEOGRAPHIC_DATA]" at bounding box center [121, 35] width 242 height 16
copy h1 "Find Perfect Rishta in [GEOGRAPHIC_DATA]"
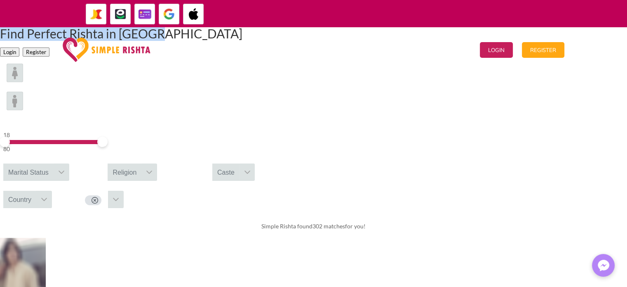
drag, startPoint x: 185, startPoint y: 99, endPoint x: 449, endPoint y: 99, distance: 263.9
click at [242, 44] on h1 "Find Perfect Rishta in [GEOGRAPHIC_DATA]" at bounding box center [121, 35] width 242 height 16
copy h1 "Find Perfect Rishta in [GEOGRAPHIC_DATA]"
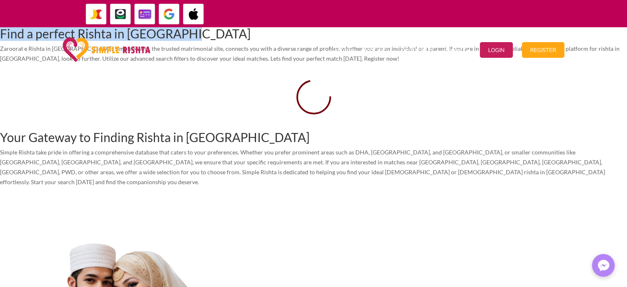
drag, startPoint x: 159, startPoint y: 85, endPoint x: 477, endPoint y: 94, distance: 318.4
click at [477, 63] on div "Find a perfect Rishta in Rawalpindi Zaroorat e Rishta in Rawalpindi? Simple Ris…" at bounding box center [313, 45] width 627 height 36
copy h1 "Find a perfect Rishta in Rawalpindi"
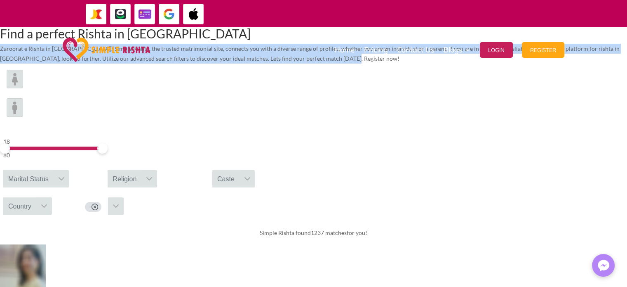
drag, startPoint x: 157, startPoint y: 107, endPoint x: 470, endPoint y: 144, distance: 315.2
click at [470, 63] on p "Zaroorat e Rishta in Rawalpindi? Simple Rishta, the trusted matrimonial site, c…" at bounding box center [313, 54] width 627 height 20
copy p "Zaroorat e Rishta in Rawalpindi? Simple Rishta, the trusted matrimonial site, c…"
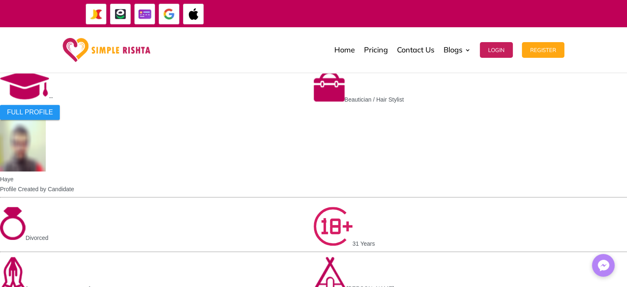
scroll to position [783, 0]
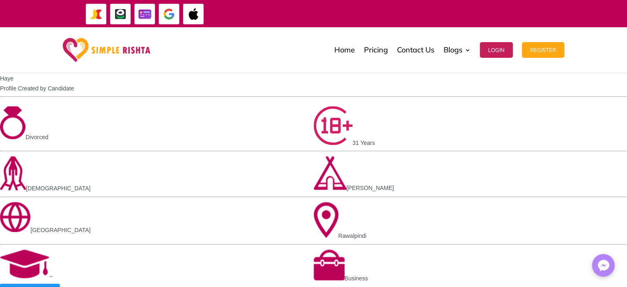
drag, startPoint x: 209, startPoint y: 117, endPoint x: 423, endPoint y: 116, distance: 213.2
copy h1 "Your Gateway to Finding Rishta in Rawalpindi"
drag, startPoint x: 158, startPoint y: 132, endPoint x: 445, endPoint y: 193, distance: 293.1
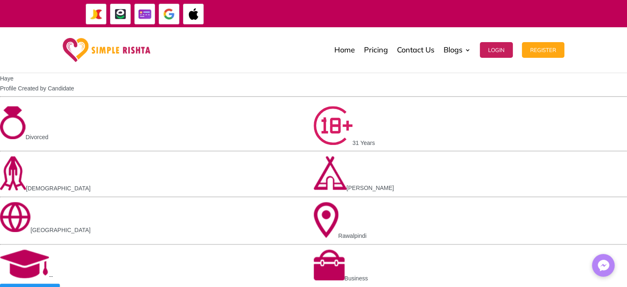
copy p "Simple Rishta take pride in offering a comprehensive database that caters to yo…"
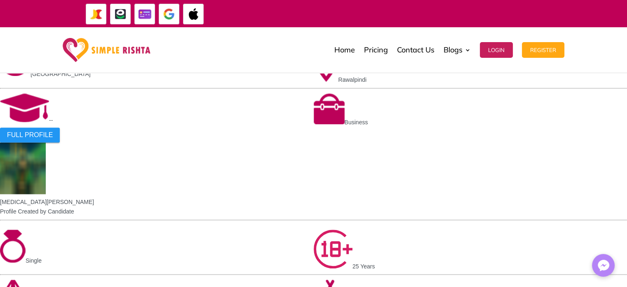
scroll to position [990, 0]
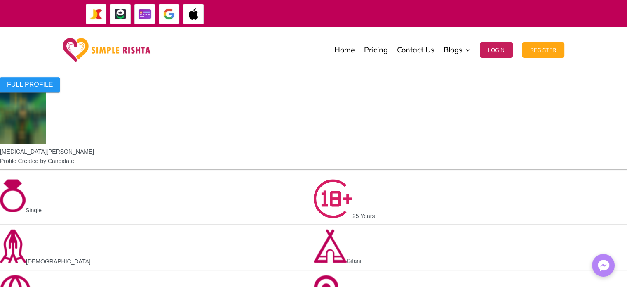
drag, startPoint x: 594, startPoint y: 120, endPoint x: 315, endPoint y: 125, distance: 278.4
copy h1 "Simple Rishta: Your Premier Choice for Rishta in Rawalpindi"
drag, startPoint x: 313, startPoint y: 143, endPoint x: 355, endPoint y: 193, distance: 64.7
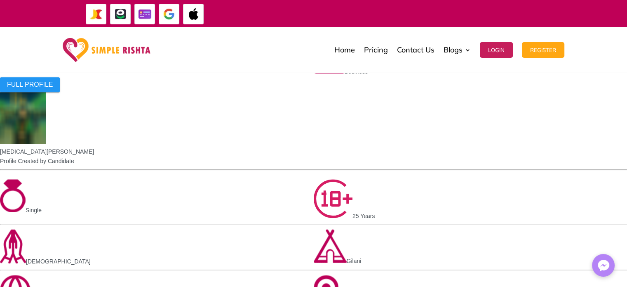
copy p "Simple Rishta provides secure and trustworthy matrimonial services for those se…"
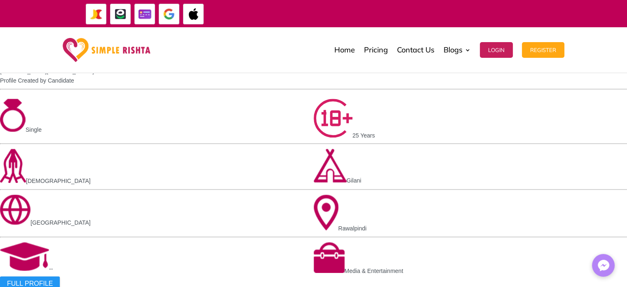
scroll to position [1072, 0]
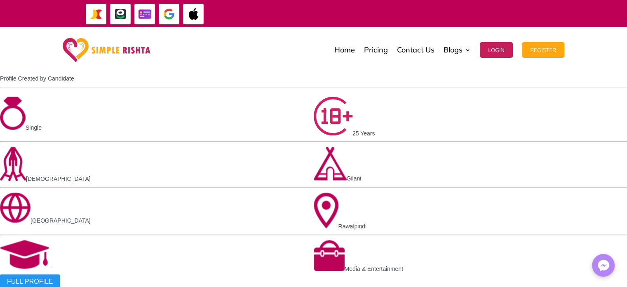
drag, startPoint x: 516, startPoint y: 125, endPoint x: 324, endPoint y: 126, distance: 192.1
copy strong "Expansive network connecting local and overseas families"
drag, startPoint x: 532, startPoint y: 143, endPoint x: 323, endPoint y: 144, distance: 209.5
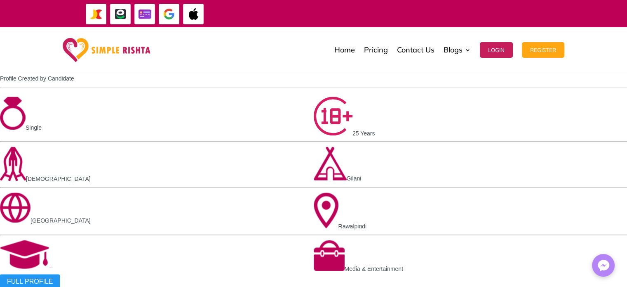
copy strong "Always improving to fit changing society and relationship needs"
drag, startPoint x: 550, startPoint y: 157, endPoint x: 327, endPoint y: 163, distance: 223.6
copy strong "Dedicated support system guiding throughout matchmaking journey"
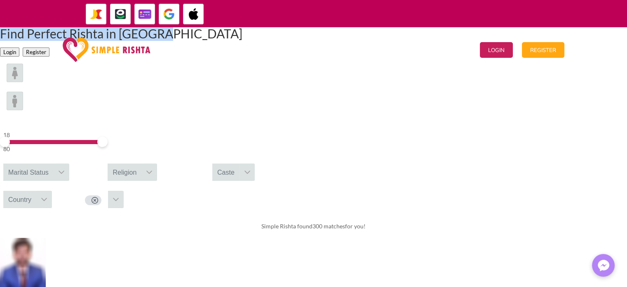
drag, startPoint x: 184, startPoint y: 94, endPoint x: 445, endPoint y: 95, distance: 260.6
click at [242, 44] on h1 "Find Perfect Rishta in [GEOGRAPHIC_DATA]" at bounding box center [121, 35] width 242 height 16
copy h1 "Find Perfect Rishta in [GEOGRAPHIC_DATA]"
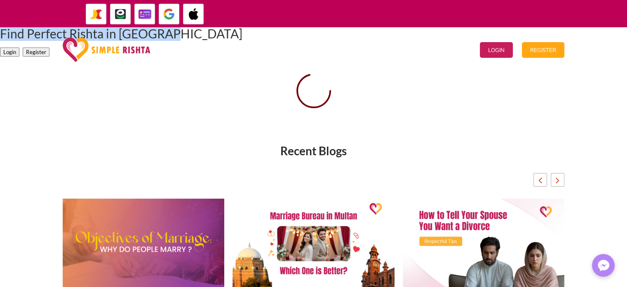
drag, startPoint x: 172, startPoint y: 94, endPoint x: 467, endPoint y: 94, distance: 295.2
click at [242, 44] on h1 "Find Perfect Rishta in [GEOGRAPHIC_DATA]" at bounding box center [121, 35] width 242 height 16
copy h1 "Find Perfect Rishta in [GEOGRAPHIC_DATA]"
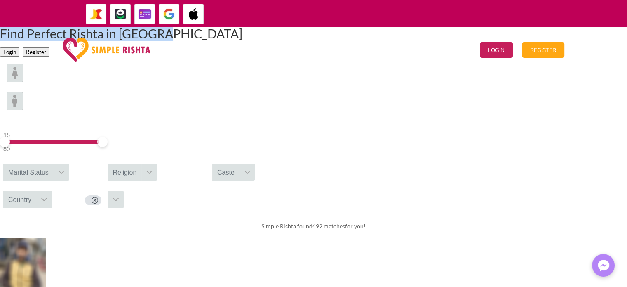
drag, startPoint x: 187, startPoint y: 99, endPoint x: 440, endPoint y: 99, distance: 253.6
click at [242, 44] on h1 "Find Perfect Rishta in Sialkot" at bounding box center [121, 35] width 242 height 16
copy h1 "Find Perfect Rishta in Sialkot"
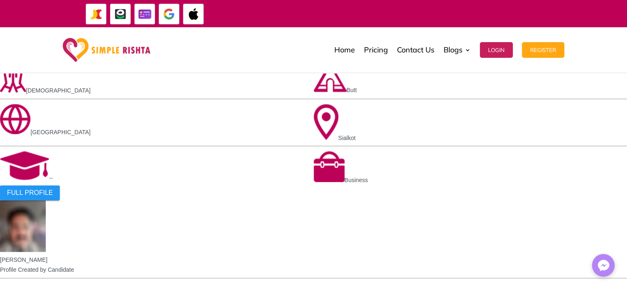
scroll to position [371, 0]
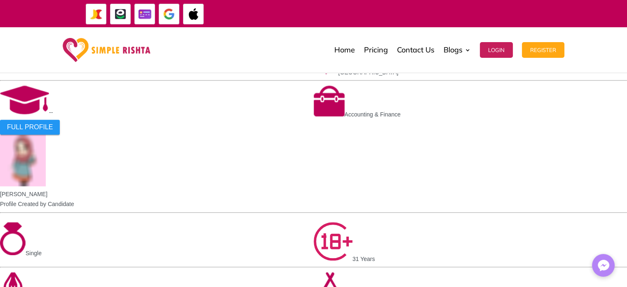
scroll to position [660, 0]
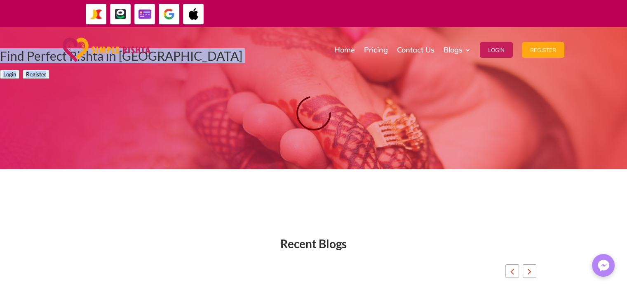
drag, startPoint x: 190, startPoint y: 91, endPoint x: 548, endPoint y: 114, distance: 358.6
click at [548, 79] on div "Find Perfect Rishta in Sheikh Login Register" at bounding box center [313, 64] width 627 height 30
click at [242, 66] on h1 "Find Perfect Rishta in Sheikh" at bounding box center [121, 57] width 242 height 16
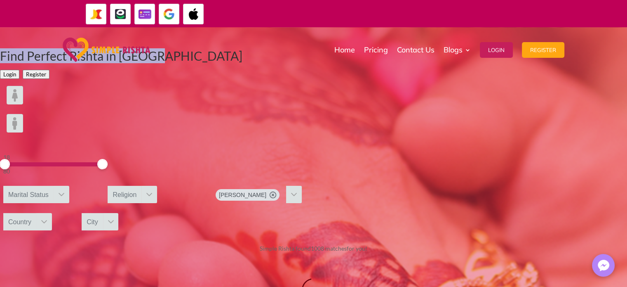
drag, startPoint x: 445, startPoint y: 97, endPoint x: 188, endPoint y: 96, distance: 257.3
click at [188, 66] on h1 "Find Perfect Rishta in Sheikh" at bounding box center [121, 57] width 242 height 16
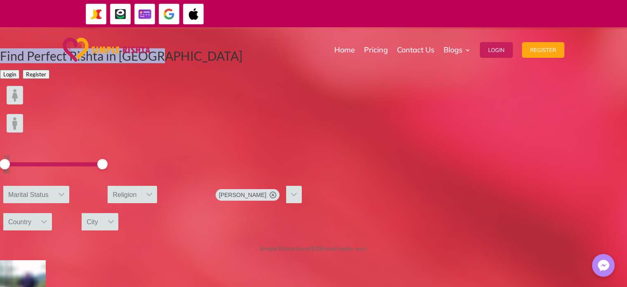
copy h1 "Find Perfect Rishta in Sheikh"
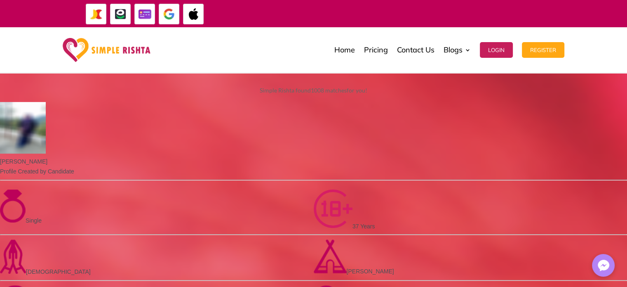
scroll to position [165, 0]
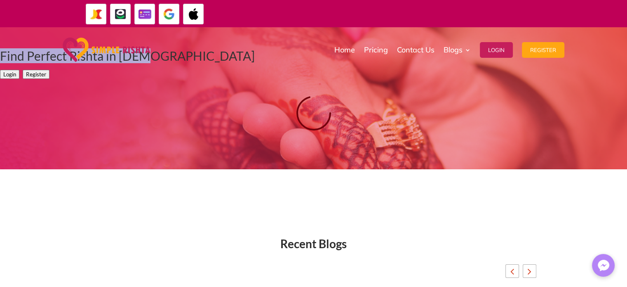
drag, startPoint x: 196, startPoint y: 99, endPoint x: 430, endPoint y: 98, distance: 234.6
click at [255, 66] on h1 "Find Perfect Rishta in Shia" at bounding box center [127, 57] width 255 height 16
copy h1 "Find Perfect Rishta in Shia"
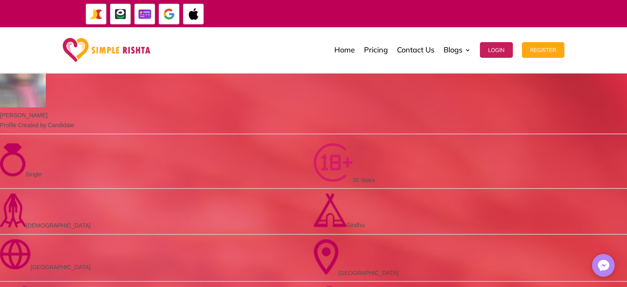
scroll to position [206, 0]
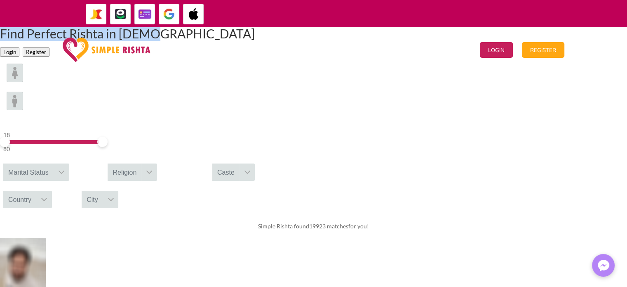
drag, startPoint x: 194, startPoint y: 97, endPoint x: 442, endPoint y: 96, distance: 248.2
click at [255, 44] on h1 "Find Perfect Rishta in [DEMOGRAPHIC_DATA]" at bounding box center [127, 35] width 255 height 16
copy h1 "Find Perfect Rishta in [DEMOGRAPHIC_DATA]"
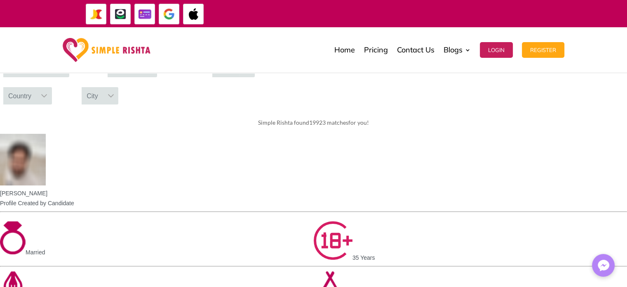
scroll to position [82, 0]
